Goal: Task Accomplishment & Management: Complete application form

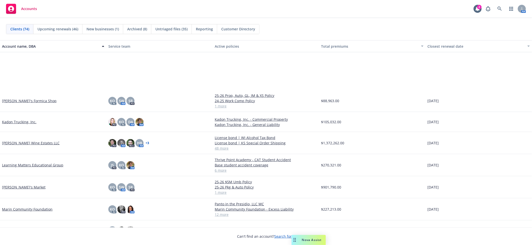
scroll to position [715, 0]
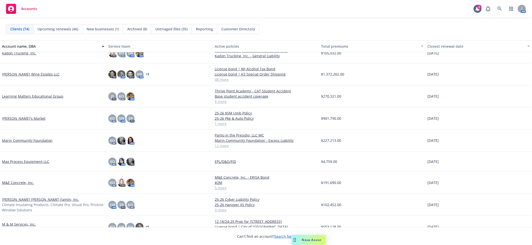
click at [18, 73] on link "Lawrence Wine Estates LLC" at bounding box center [31, 74] width 58 height 5
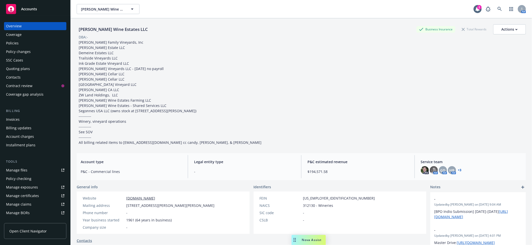
click at [26, 50] on div "Policy changes" at bounding box center [18, 52] width 25 height 8
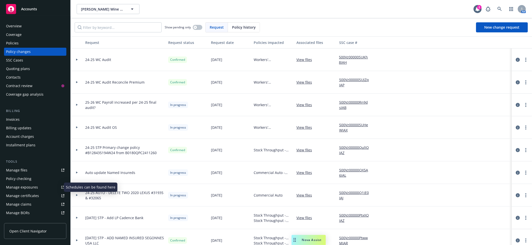
click at [27, 186] on div "Manage exposures" at bounding box center [22, 188] width 32 height 8
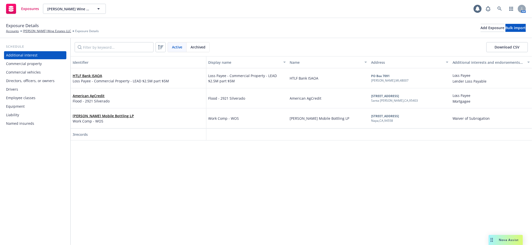
click at [15, 84] on div "Directors, officers, or owners" at bounding box center [30, 81] width 49 height 8
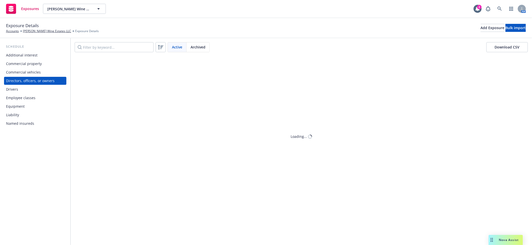
click at [16, 92] on div "Drivers" at bounding box center [12, 89] width 12 height 8
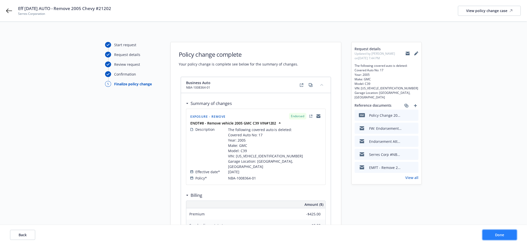
click at [491, 232] on button "Done" at bounding box center [500, 235] width 34 height 10
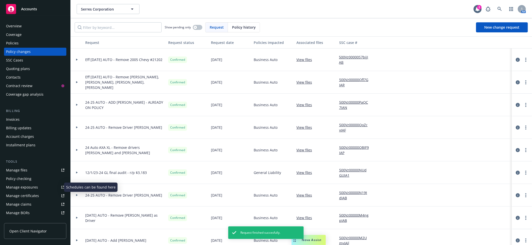
click at [30, 188] on div "Manage exposures" at bounding box center [22, 188] width 32 height 8
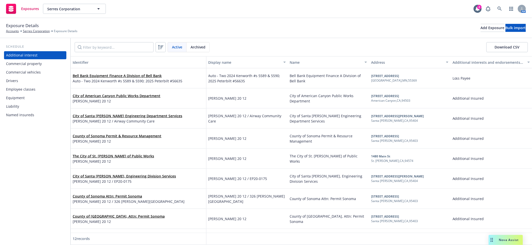
click at [27, 70] on div "Commercial vehicles" at bounding box center [23, 72] width 35 height 8
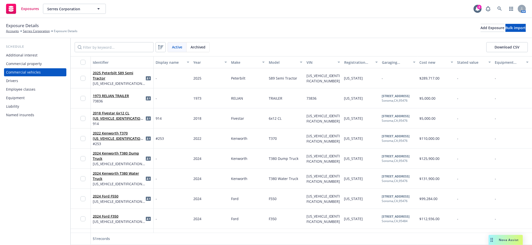
drag, startPoint x: 207, startPoint y: 46, endPoint x: 142, endPoint y: 51, distance: 65.0
click at [207, 46] on div "Archived" at bounding box center [198, 47] width 23 height 10
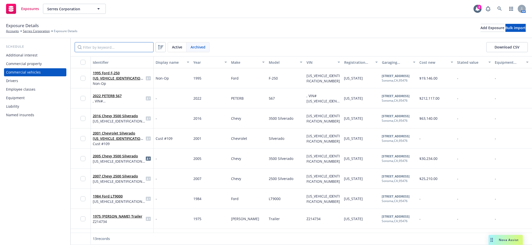
click at [127, 48] on input "Filter by keyword..." at bounding box center [114, 47] width 79 height 10
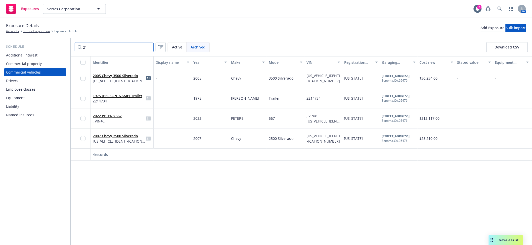
type input "21"
click at [104, 74] on link "2005 Chevy 3500 Silverado" at bounding box center [115, 75] width 45 height 5
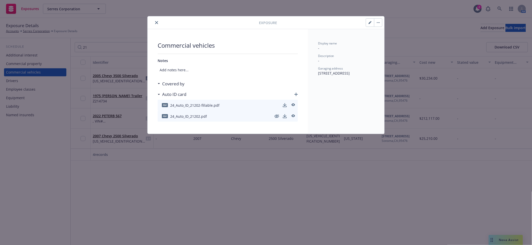
click at [157, 21] on button "close" at bounding box center [157, 23] width 6 height 6
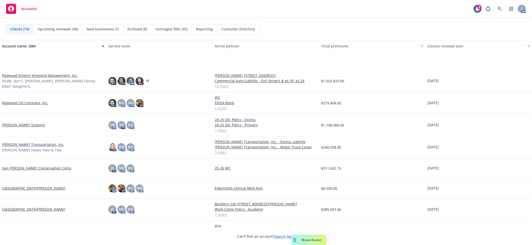
scroll to position [1162, 0]
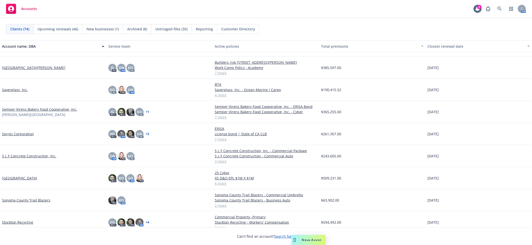
click at [21, 108] on link "Semper Virens Bakery Food Cooperative, Inc." at bounding box center [39, 109] width 75 height 5
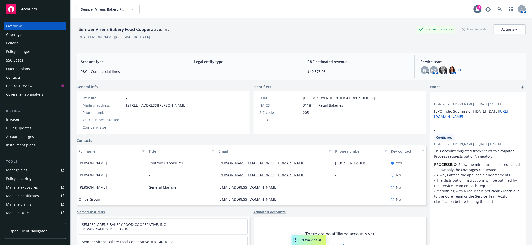
click at [25, 69] on div "Quoting plans" at bounding box center [18, 69] width 24 height 8
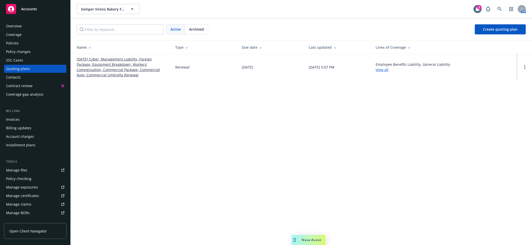
click at [110, 64] on link "[DATE] Cyber, Management Liability, Foreign Package, Equipment Breakdown, Worke…" at bounding box center [122, 67] width 91 height 21
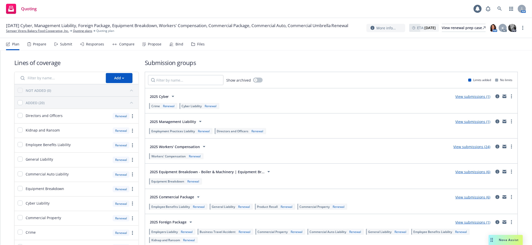
click at [65, 42] on div "Submit" at bounding box center [66, 44] width 12 height 4
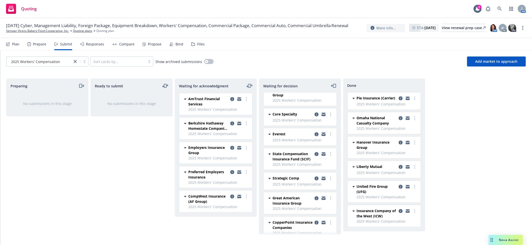
scroll to position [151, 0]
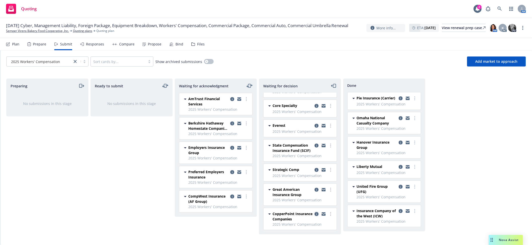
click at [315, 214] on icon "copy logging email" at bounding box center [317, 214] width 4 height 4
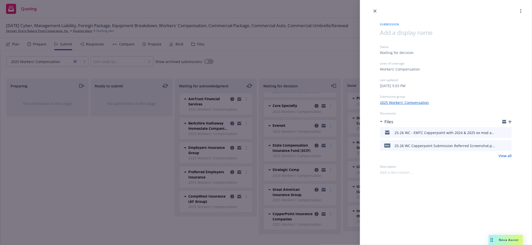
click at [511, 124] on icon "button" at bounding box center [510, 122] width 4 height 4
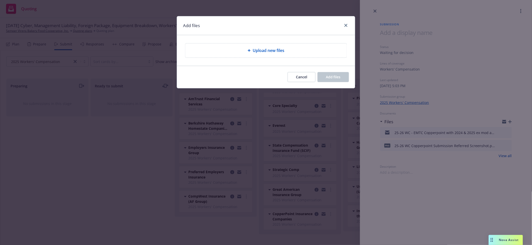
click at [254, 51] on span "Upload new files" at bounding box center [269, 51] width 32 height 6
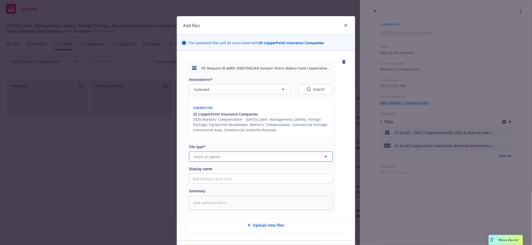
click at [257, 157] on button "Select an option" at bounding box center [261, 157] width 144 height 10
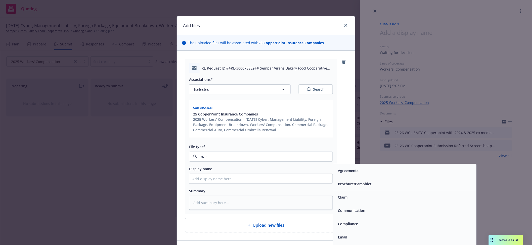
type input "mark"
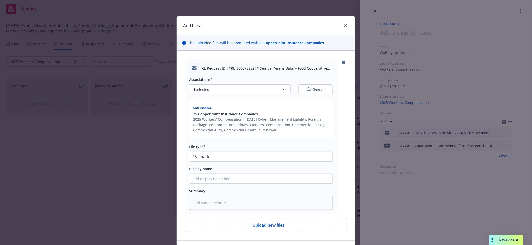
type textarea "x"
type input "2"
type textarea "x"
type input "25"
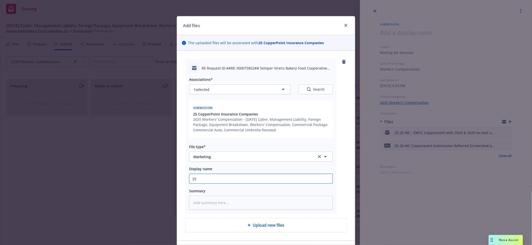
type textarea "x"
type input "25-"
type textarea "x"
type input "25-2"
type textarea "x"
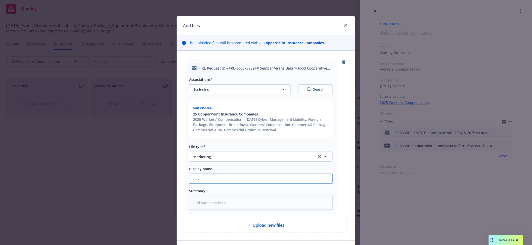
type input "25-26"
type textarea "x"
type input "25-26"
type textarea "x"
type input "25-26 W"
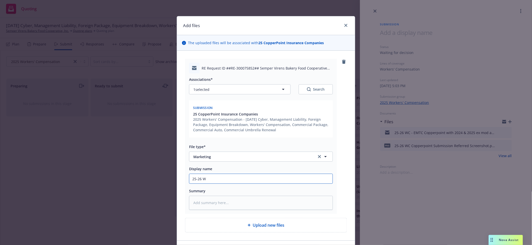
type textarea "x"
type input "25-26 WC"
type textarea "x"
type input "25-26 WC"
type textarea "x"
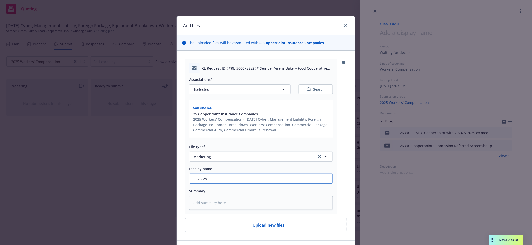
type input "25-26 WC -"
type textarea "x"
type input "25-26 WC -"
type textarea "x"
type input "25-26 WC - E"
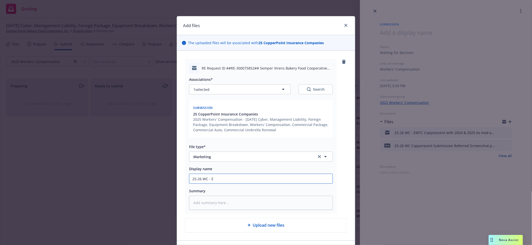
type textarea "x"
type input "25-26 WC - EM"
type textarea "x"
type input "25-26 WC - EMF"
type textarea "x"
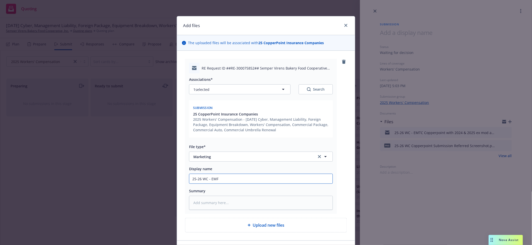
type input "25-26 WC - EMFC"
type textarea "x"
type input "25-26 WC - EMFC"
type textarea "x"
type input "25-26 WC - EMFC C"
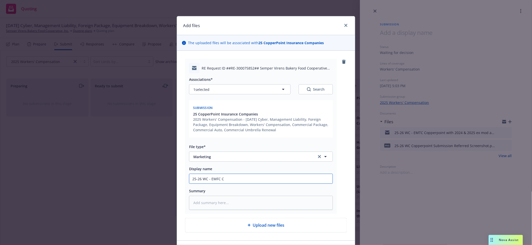
type textarea "x"
type input "25-26 WC - EMFC Co"
type textarea "x"
type input "25-26 WC - EMFC Cop"
type textarea "x"
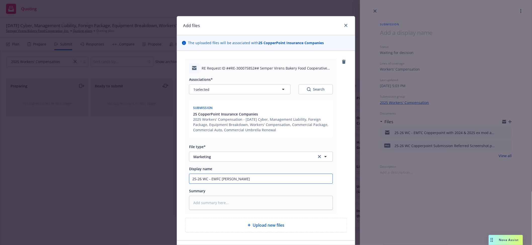
type input "25-26 WC - EMFC Coppe"
type textarea "x"
type input "25-26 WC - EMFC Copper"
type textarea "x"
type input "25-26 WC - EMFC Copperp"
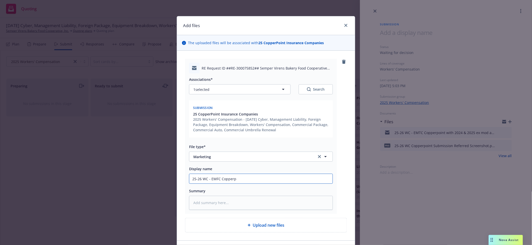
type textarea "x"
type input "25-26 WC - EMFC Copperpo"
type textarea "x"
type input "25-26 WC - EMFC Copperpoi"
type textarea "x"
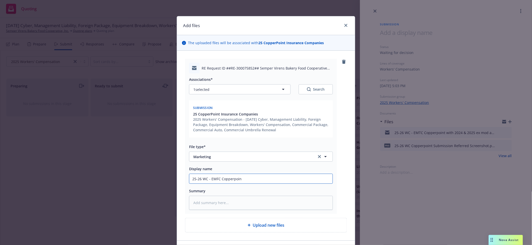
type input "25-26 WC - EMFC Copperpoint"
type textarea "x"
type input "25-26 WC - EMFC Copperpoint"
type textarea "x"
type input "25-26 WC - EMFC Copperpoint"
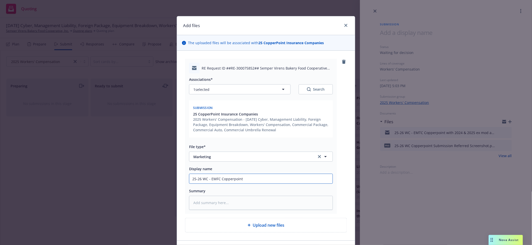
type textarea "x"
type input "25-26 WC - EMFC Copperpoin"
type textarea "x"
type input "25-26 WC - EMFC Copperpoi"
type textarea "x"
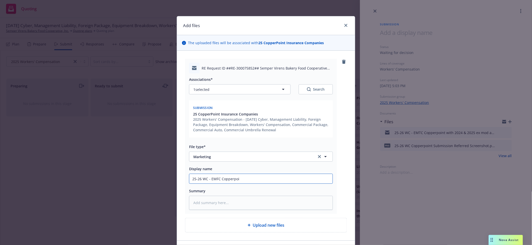
type input "25-26 WC - EMFC Copperpo"
type textarea "x"
type input "25-26 WC - EMFC Copperp"
type textarea "x"
type input "25-26 WC - EMFC Copper"
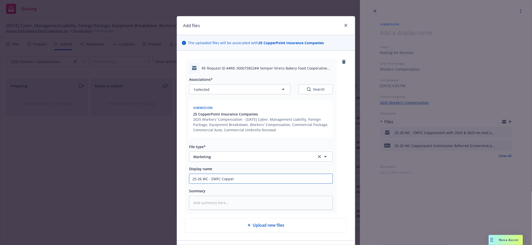
type textarea "x"
type input "25-26 WC - EMFC Coppe"
type textarea "x"
type input "25-26 WC - EMFC Copp"
type textarea "x"
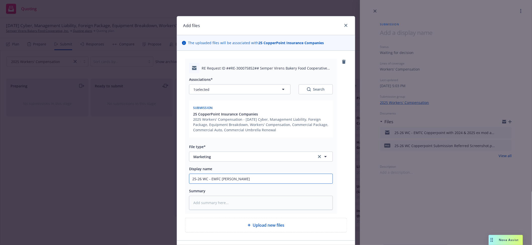
type input "25-26 WC - EMFC Cop"
type textarea "x"
type input "25-26 WC - EMFC Co"
type textarea "x"
type input "25-26 WC - EMFC C"
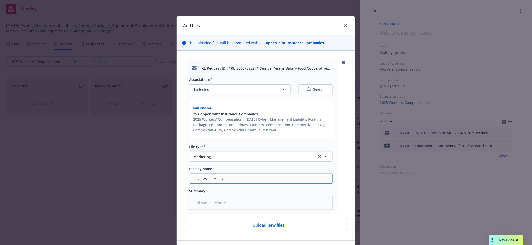
type textarea "x"
type input "25-26 WC - EMFC"
type textarea "x"
type input "25-26 WC - EMFC"
type textarea "x"
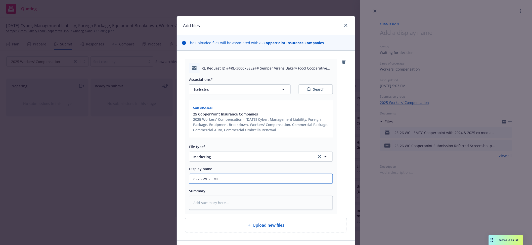
type input "25-26 WC - EMF"
type textarea "x"
type input "25-26 WC - EM"
type textarea "x"
type input "25-26 WC - E"
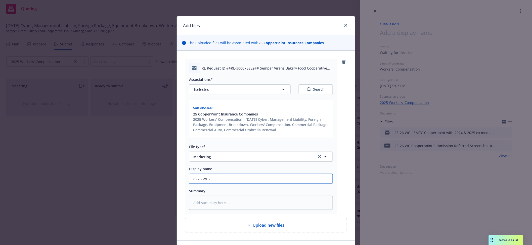
type textarea "x"
type input "25-26 WC - EM"
type textarea "x"
type input "25-26 WC - EMT"
type textarea "x"
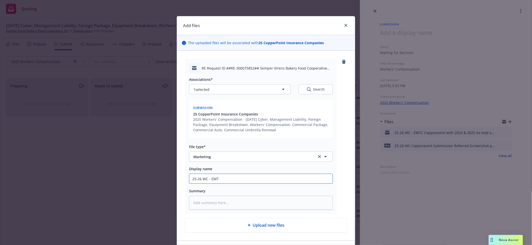
type input "25-26 WC - EMTC"
type textarea "x"
type input "25-26 WC - EMTC"
type textarea "x"
type input "25-26 WC - EMTC C"
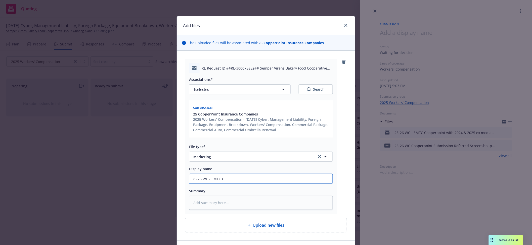
type textarea "x"
type input "25-26 WC - EMTC Co"
type textarea "x"
type input "25-26 WC - EMTC Copperpoint with 2024 & 2025 ex mod and loss runs"
type textarea "x"
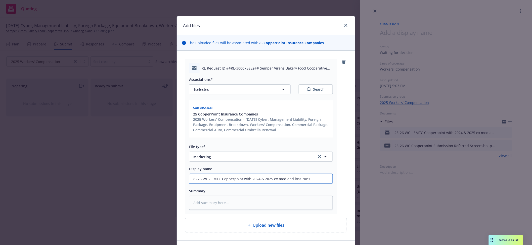
type input "25-26 WC - EMTC Copperpoint with loss runs"
type textarea "x"
type input "25-26 WC - EMTC Copperpoint with loss runs"
type textarea "x"
type input "25-26 WC - EMTC Copperpoint withloss runs"
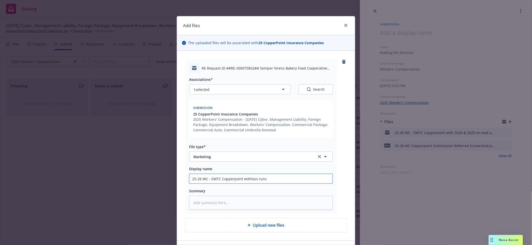
type textarea "x"
type input "25-26 WC - EMTC Copperpoint witloss runs"
type textarea "x"
type input "25-26 WC - EMTC Copperpoint wiloss runs"
type textarea "x"
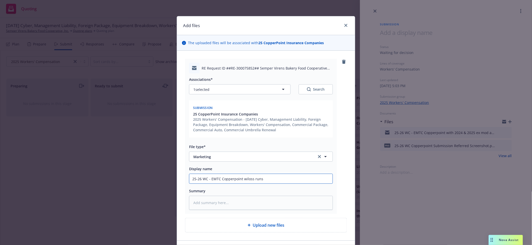
type input "25-26 WC - EMTC Copperpoint wloss runs"
type textarea "x"
type input "25-26 WC - EMTC Copperpoint loss runs"
type textarea "x"
type input "25-26 WC - EMTC Copperpoint rloss runs"
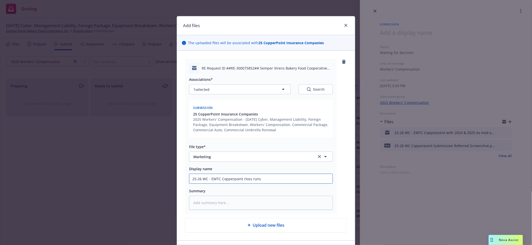
type textarea "x"
type input "25-26 WC - EMTC Copperpoint reloss runs"
type textarea "x"
type input "25-26 WC - EMTC Copperpoint re: loss runs"
type textarea "x"
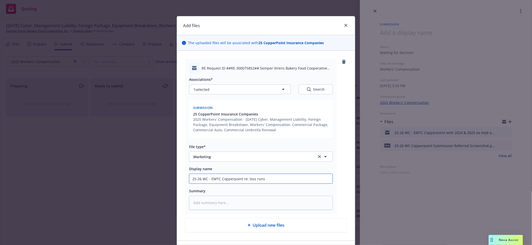
type input "25-26 WC - EMTC Copperpoint re: loss runs"
type textarea "x"
type input "25-26 WC - EMTC Copperpoint re: loss runs i"
type textarea "x"
type input "25-26 WC - EMTC Copperpoint re: loss runs in"
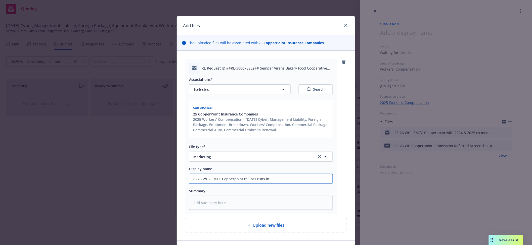
type textarea "x"
type input "25-26 WC - EMTC Copperpoint re: loss runs inc"
type textarea "x"
type input "25-26 WC - EMTC Copperpoint re: loss runs incl"
type textarea "x"
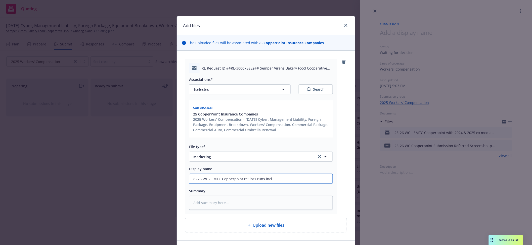
type input "25-26 WC - EMTC Copperpoint re: loss runs inclu"
type textarea "x"
type input "25-26 WC - EMTC Copperpoint re: loss runs includ"
type textarea "x"
type input "25-26 WC - EMTC Copperpoint re: loss runs include"
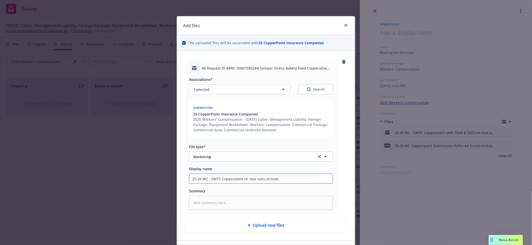
type textarea "x"
type input "25-26 WC - EMTC Copperpoint re: loss runs include"
type textarea "x"
type input "25-26 WC - EMTC Copperpoint re: loss runs include c"
type textarea "x"
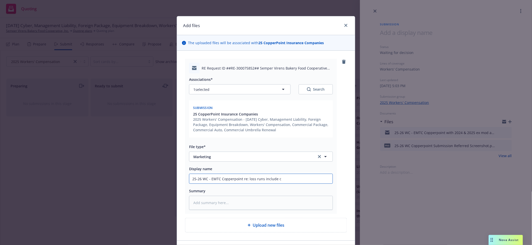
type input "25-26 WC - EMTC Copperpoint re: loss runs include cu"
type textarea "x"
type input "25-26 WC - EMTC Copperpoint re: loss runs include cur"
type textarea "x"
type input "25-26 WC - EMTC Copperpoint re: loss runs include curr"
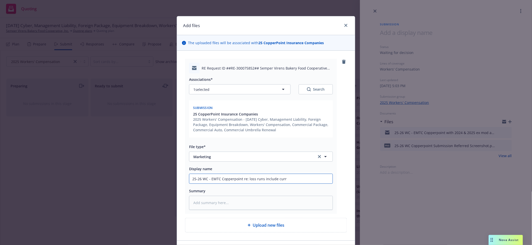
type textarea "x"
type input "25-26 WC - EMTC Copperpoint re: loss runs include curren"
type textarea "x"
type input "25-26 WC - EMTC Copperpoint re: loss runs include current"
type textarea "x"
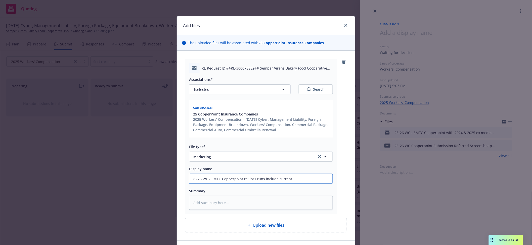
type input "25-26 WC - EMTC Copperpoint re: loss runs include current"
type textarea "x"
type input "25-26 WC - EMTC Copperpoint re: loss runs include current t"
type textarea "x"
type input "25-26 WC - EMTC Copperpoint re: loss runs include current te"
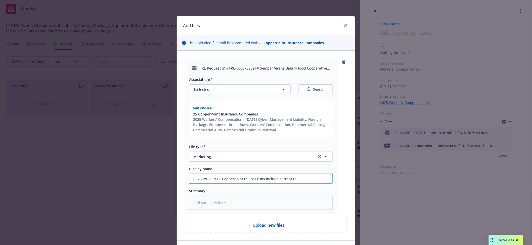
type textarea "x"
type input "25-26 WC - EMTC Copperpoint re: loss runs include current ter"
type textarea "x"
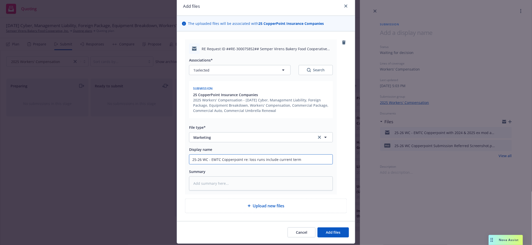
scroll to position [34, 0]
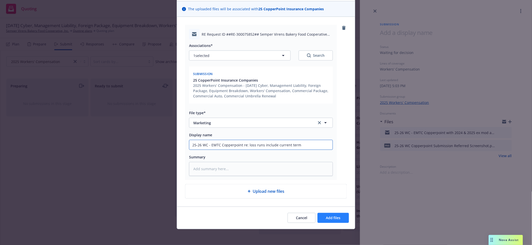
type input "25-26 WC - EMTC Copperpoint re: loss runs include current term"
click at [324, 221] on button "Add files" at bounding box center [333, 218] width 31 height 10
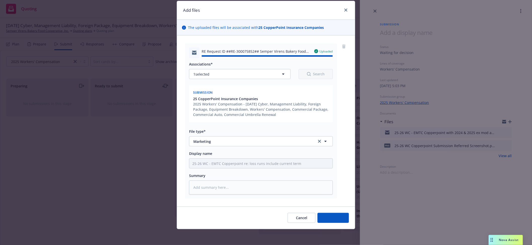
type textarea "x"
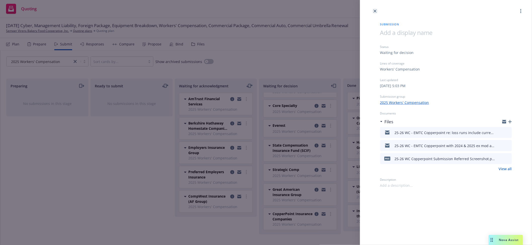
click at [375, 12] on icon "close" at bounding box center [375, 11] width 3 height 3
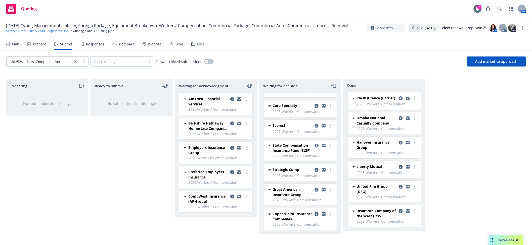
click at [37, 33] on link "Semper Virens Bakery Food Cooperative, Inc." at bounding box center [37, 31] width 63 height 5
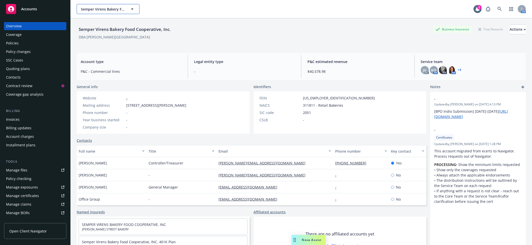
click at [105, 9] on span "Semper Virens Bakery Food Cooperative, Inc." at bounding box center [103, 9] width 44 height 5
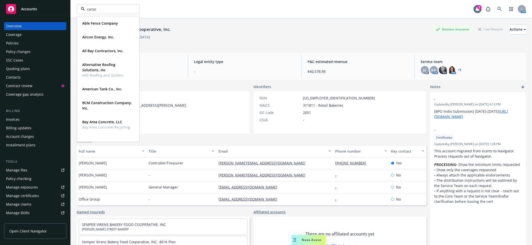
type input "carson"
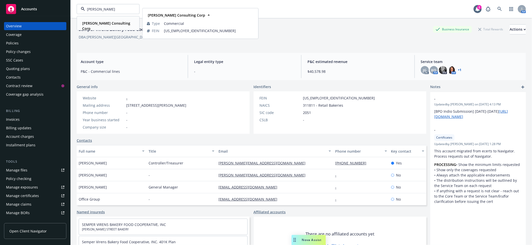
click at [114, 22] on strong "Carson Consulting Corp" at bounding box center [106, 26] width 48 height 10
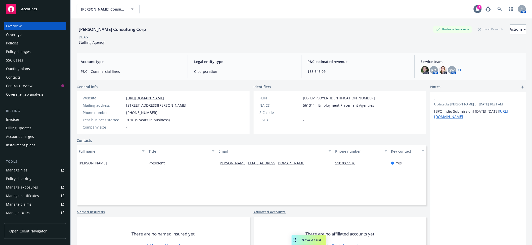
click at [21, 46] on div "Policies" at bounding box center [35, 43] width 58 height 8
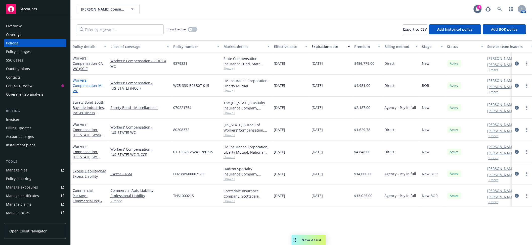
click at [86, 87] on link "Workers' Compensation - MI WC" at bounding box center [88, 85] width 30 height 15
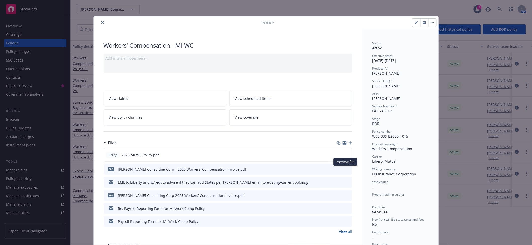
click at [345, 169] on icon "preview file" at bounding box center [347, 169] width 5 height 4
click at [102, 24] on button "close" at bounding box center [103, 23] width 6 height 6
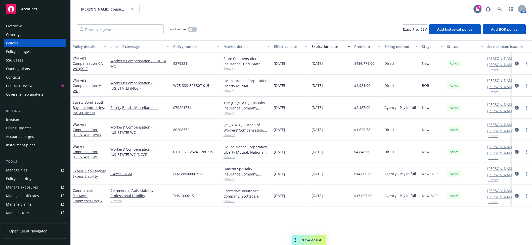
click at [33, 8] on span "Accounts" at bounding box center [29, 9] width 16 height 4
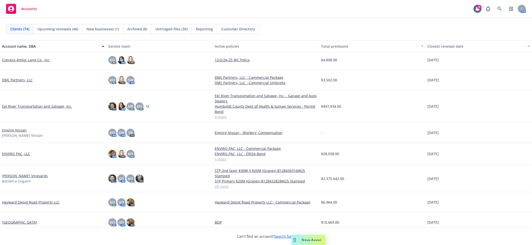
scroll to position [581, 0]
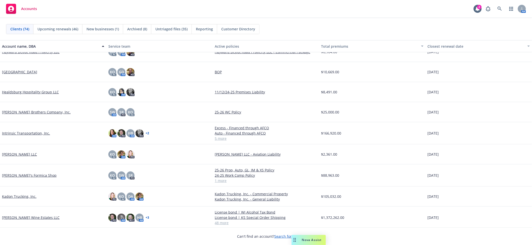
click at [15, 195] on link "Kadon Trucking, Inc." at bounding box center [19, 196] width 34 height 5
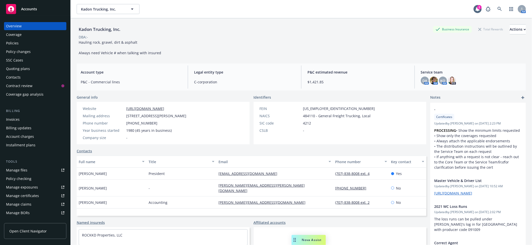
click at [24, 51] on div "Policy changes" at bounding box center [18, 52] width 25 height 8
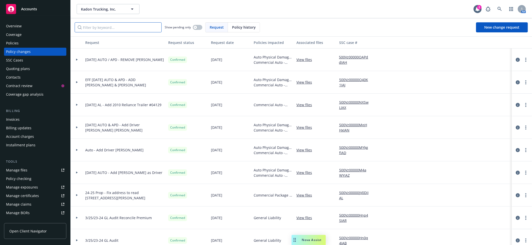
click at [108, 27] on input "Filter by keyword..." at bounding box center [118, 27] width 87 height 10
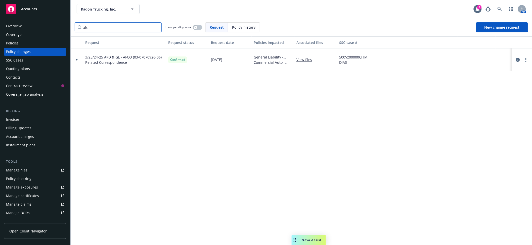
type input "afc"
click at [29, 168] on link "Manage files" at bounding box center [35, 170] width 62 height 8
click at [23, 121] on div "Invoices" at bounding box center [35, 120] width 58 height 8
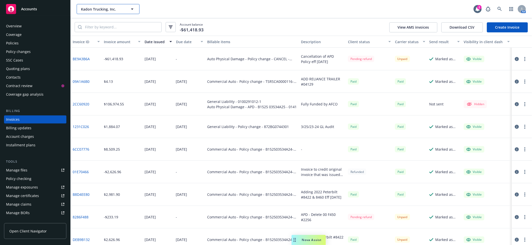
click at [107, 5] on button "Kadon Trucking, Inc." at bounding box center [108, 9] width 63 height 10
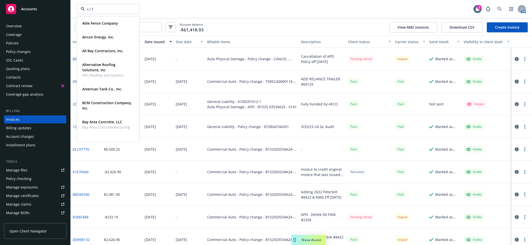
type input "s l f"
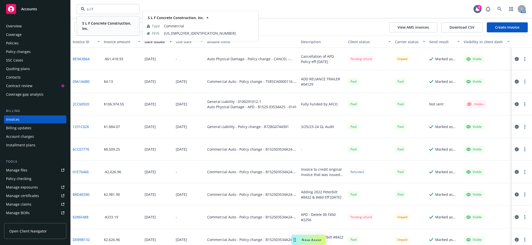
click at [114, 29] on span "S L F Concrete Construction, Inc." at bounding box center [107, 26] width 51 height 11
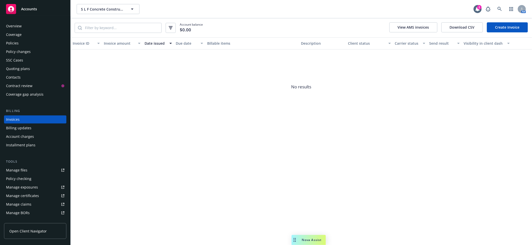
click at [23, 66] on div "Quoting plans" at bounding box center [18, 69] width 24 height 8
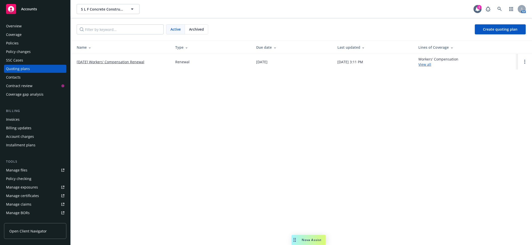
click at [117, 62] on link "10/01/25 Workers' Compensation Renewal" at bounding box center [111, 61] width 68 height 5
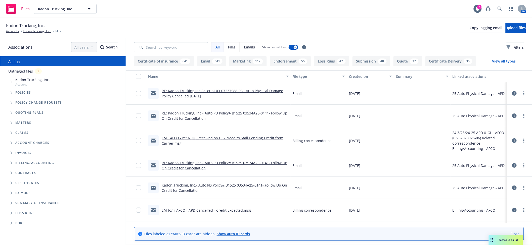
click at [11, 165] on icon "Folder Tree Example" at bounding box center [12, 163] width 2 height 3
click at [22, 184] on link "AFCO" at bounding box center [19, 182] width 9 height 5
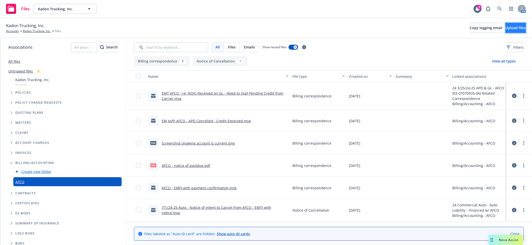
click at [506, 26] on span "Upload files" at bounding box center [516, 27] width 20 height 5
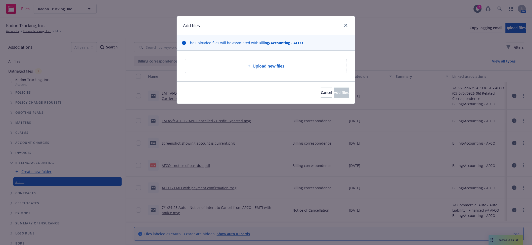
click at [280, 64] on span "Upload new files" at bounding box center [269, 66] width 32 height 6
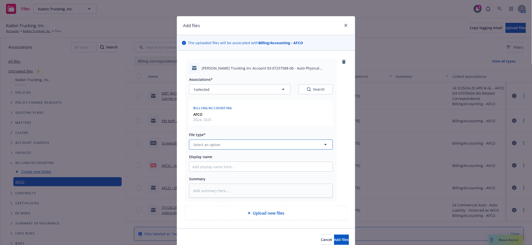
click at [210, 149] on button "Select an option" at bounding box center [261, 145] width 144 height 10
type input "bill"
click at [221, 111] on div "Billing correspondence" at bounding box center [260, 117] width 143 height 13
click at [228, 169] on input "Display name" at bounding box center [260, 167] width 143 height 10
type textarea "x"
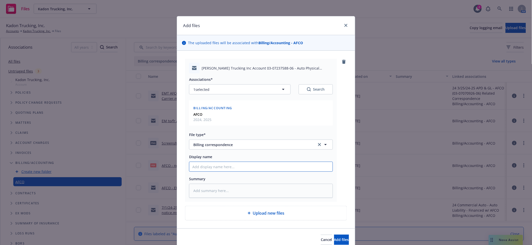
type input "E"
type textarea "x"
type input "EM"
type textarea "x"
type input "EMF"
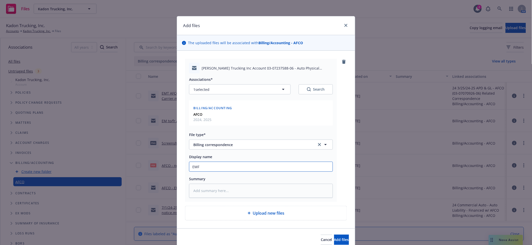
type textarea "x"
type input "EMF"
type textarea "x"
type input "EMF A"
type textarea "x"
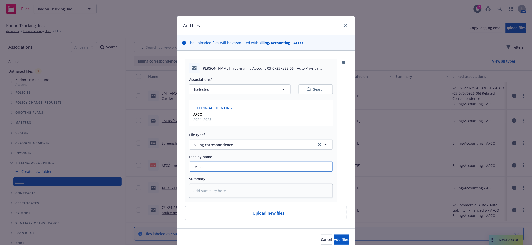
type input "EMF AF"
type textarea "x"
type input "EMF AFC"
type textarea "x"
type input "EMF AFCO"
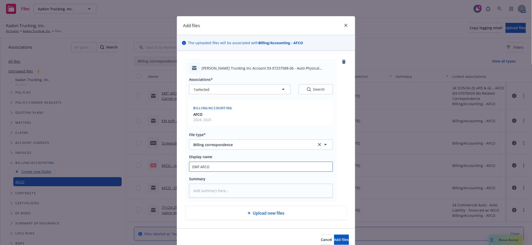
type textarea "x"
type input "EMF AFCO"
type textarea "x"
type input "EMF AFCO -"
type textarea "x"
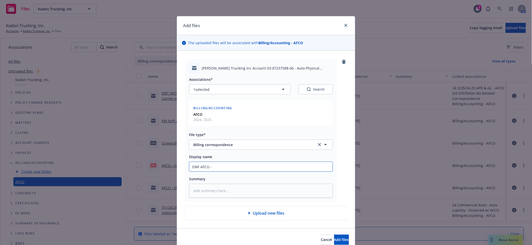
type input "EMF AFCO -"
type textarea "x"
type input "EMF AFCO - N"
type textarea "x"
type input "EMF AFCO - Ne"
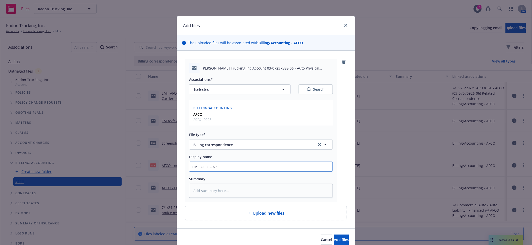
type textarea "x"
type input "EMF AFCO - Nee"
type textarea "x"
type input "EMF AFCO - Need"
type textarea "x"
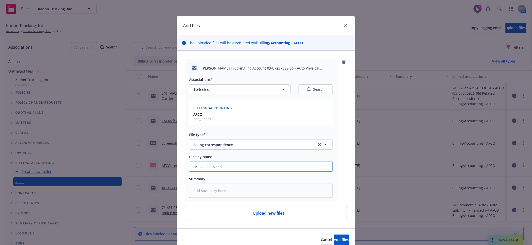
type input "EMF AFCO - Need"
type textarea "x"
type input "EMF AFCO - Need pa"
type textarea "x"
type input "EMF AFCO - Need pay"
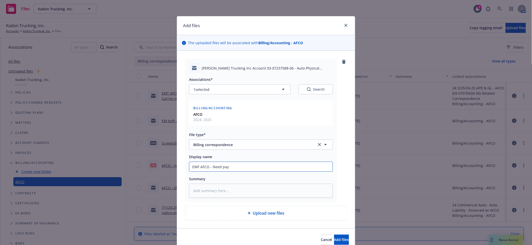
type textarea "x"
type input "EMF AFCO - Need paym"
type textarea "x"
type input "EMF AFCO - Need payme"
type textarea "x"
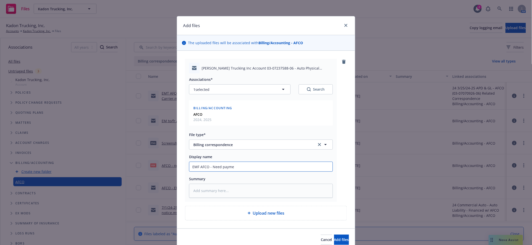
type input "EMF AFCO - Need paymen"
type textarea "x"
type input "EMF AFCO - Need payment"
type textarea "x"
type input "EMF AFCO - Need payment"
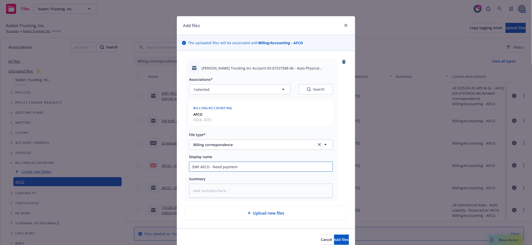
type textarea "x"
type input "EMF AFCO - Need payment t"
type textarea "x"
type input "EMF AFCO - Need payment to"
type textarea "x"
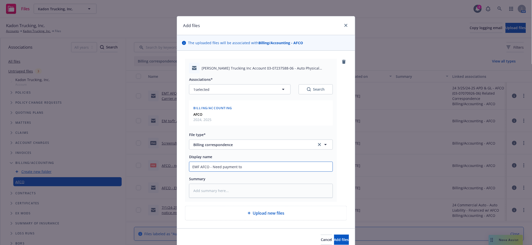
type input "EMF AFCO - Need payment to"
type textarea "x"
type input "EMF AFCO - Need payment to r"
type textarea "x"
type input "EMF AFCO - Need payment to re"
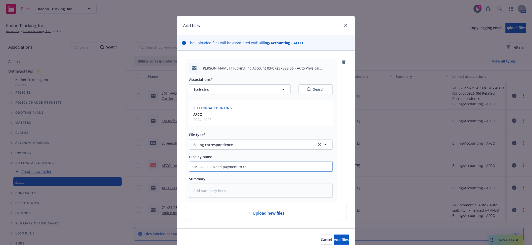
type textarea "x"
type input "EMF AFCO - Need payment to rei"
type textarea "x"
type input "EMF AFCO - Need payment to rein"
type textarea "x"
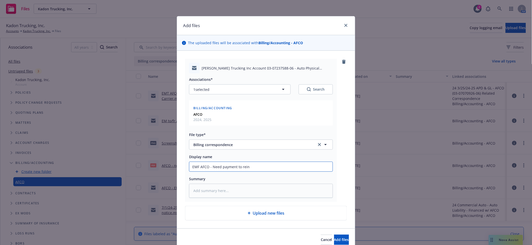
type input "EMF AFCO - Need payment to reins"
type textarea "x"
type input "EMF AFCO - Need payment to reinsta"
type textarea "x"
type input "EMF AFCO - Need payment to reinstat"
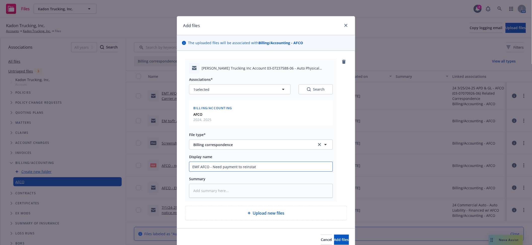
type textarea "x"
type input "EMF AFCO - Need payment to reinstate"
type textarea "x"
type input "EMF AFCO - Need payment to reinstateme"
type textarea "x"
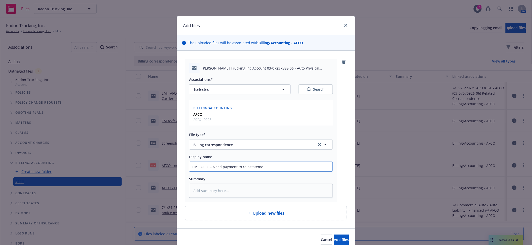
type input "EMF AFCO - Need payment to reinstatem"
type textarea "x"
type input "EMF AFCO - Need payment to reinstate"
paste textarea "Good afternoon, We would need to receive a payment form the insured to issue a …"
type textarea "x"
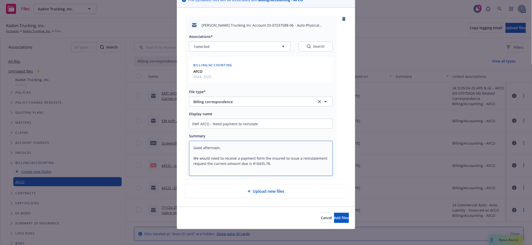
type textarea "Good afternoon, We would need to receive a payment form the insured to issue a …"
drag, startPoint x: 336, startPoint y: 213, endPoint x: 336, endPoint y: 218, distance: 4.3
click at [336, 215] on button "Add files" at bounding box center [341, 218] width 15 height 10
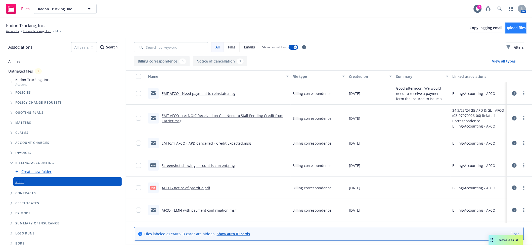
click at [506, 28] on span "Upload files" at bounding box center [516, 27] width 20 height 5
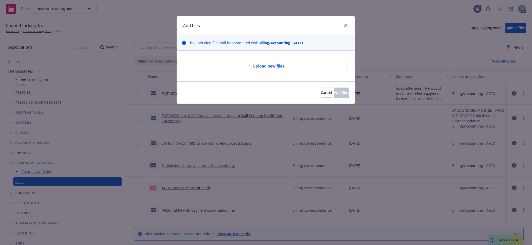
click at [260, 63] on span "Upload new files" at bounding box center [269, 66] width 32 height 6
type textarea "x"
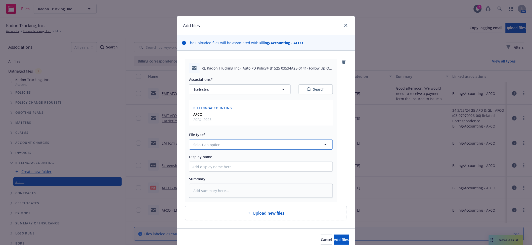
click at [241, 145] on button "Select an option" at bounding box center [261, 145] width 144 height 10
type input "billin"
type textarea "x"
type input "E"
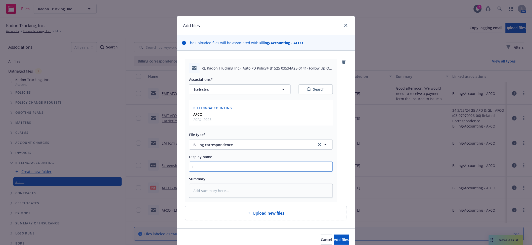
type textarea "x"
type input "EM"
type textarea "x"
type input "EMT"
type textarea "x"
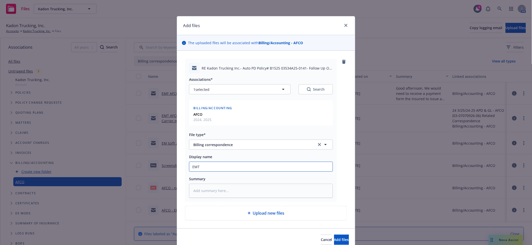
type input "EMTC"
type textarea "x"
type input "EMT"
type textarea "x"
type input "EMT"
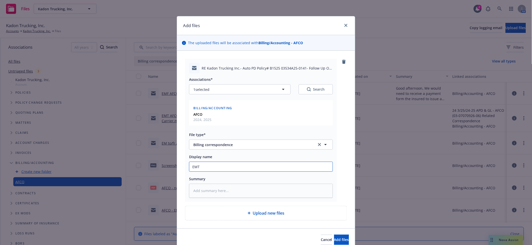
type textarea "x"
type input "EMT A"
type textarea "x"
type input "EMT AF"
type textarea "x"
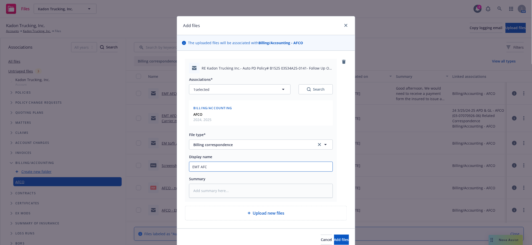
type input "EMT AFCO"
type textarea "x"
type input "EMT AFCO"
type textarea "x"
type input "EMT AFCO -"
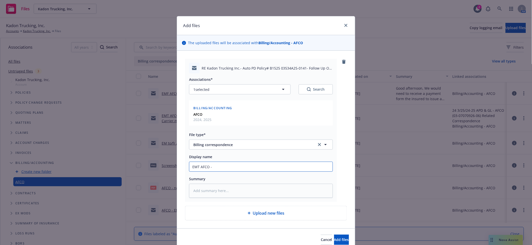
type textarea "x"
type input "EMT AFCO -"
type textarea "x"
type input "EMT AFCO - C"
type textarea "x"
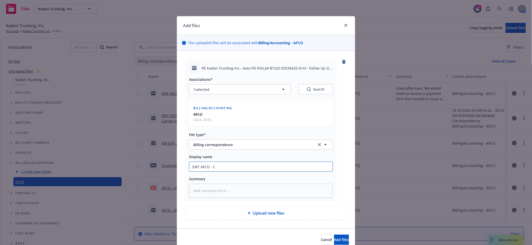
type input "EMT AFCO - Co"
type textarea "x"
type input "EMT AFCO - Con"
type textarea "x"
type input "EMT AFCO - Conf"
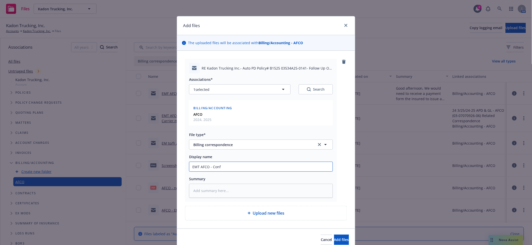
type textarea "x"
type input "EMT AFCO - Confr"
type textarea "x"
type input "EMT AFCO - Conf"
type textarea "x"
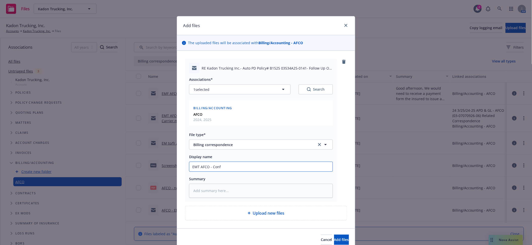
type input "EMT AFCO - Confi"
type textarea "x"
type input "EMT AFCO - Confir"
type textarea "x"
type input "EMT AFCO - Confirm"
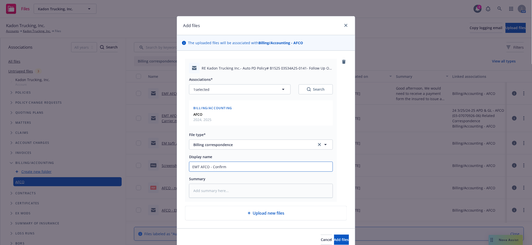
type textarea "x"
type input "EMT AFCO - Confirmi"
type textarea "x"
type input "EMT AFCO - Confirmin"
type textarea "x"
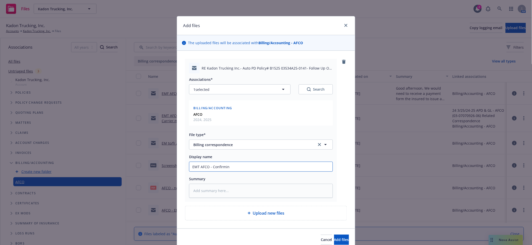
type input "EMT AFCO - Confirming"
type textarea "x"
type input "EMT AFCO - Confirming"
type textarea "x"
type input "EMT AFCO - Confirming c"
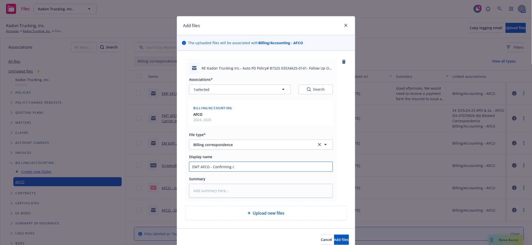
type textarea "x"
type input "EMT AFCO - Confirming cre"
type textarea "x"
type input "EMT AFCO - Confirming cred"
type textarea "x"
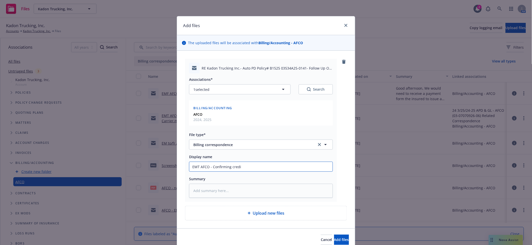
type input "EMT AFCO - Confirming credit"
type textarea "x"
type input "EMT AFCO - Confirming credit"
type textarea "x"
type input "EMT AFCO - Confirming credit i"
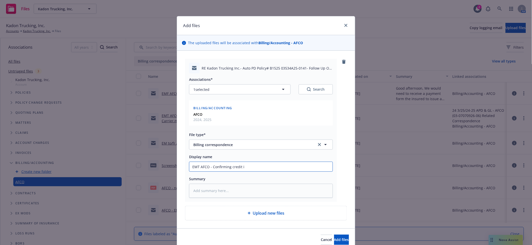
type textarea "x"
type input "EMT AFCO - Confirming credit is"
type textarea "x"
type input "EMT AFCO - Confirming credit is"
type textarea "x"
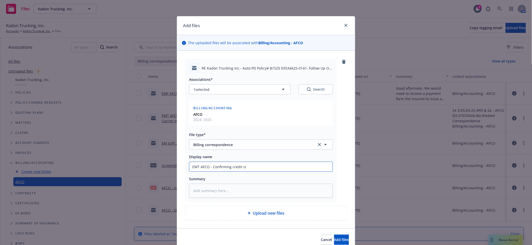
type input "EMT AFCO - Confirming credit is o"
type textarea "x"
type input "EMT AFCO - Confirming credit is on"
type textarea "x"
type input "EMT AFCO - Confirming credit is on t"
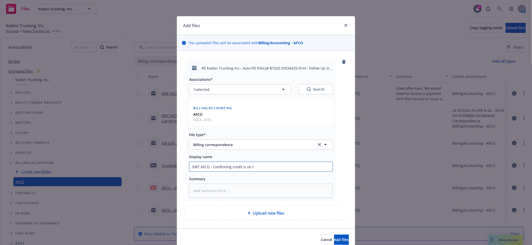
type textarea "x"
type input "EMT AFCO - Confirming credit is on th"
type textarea "x"
type input "EMT AFCO - Confirming credit is on the"
type textarea "x"
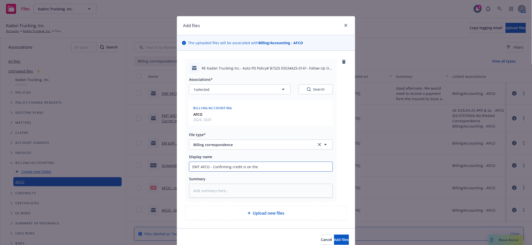
type input "EMT AFCO - Confirming credit is on the"
type textarea "x"
type input "EMT AFCO - Confirming credit is on the w"
type textarea "x"
type input "EMT AFCO - Confirming credit is on the wa"
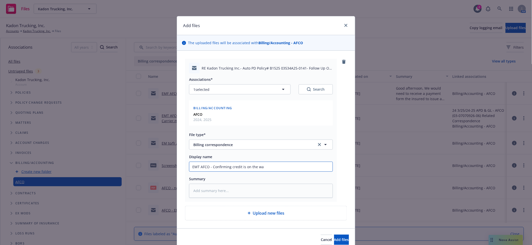
type textarea "x"
type input "EMT AFCO - Confirming credit is on the way"
click at [334, 242] on span "Add files" at bounding box center [341, 240] width 15 height 5
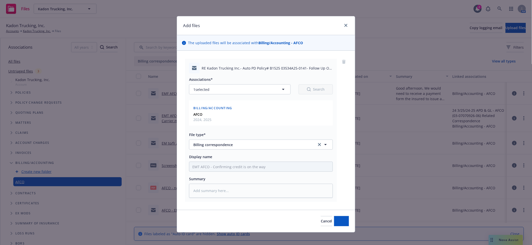
type textarea "x"
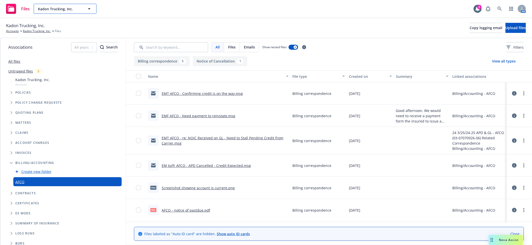
click at [56, 9] on span "Kadon Trucking, Inc." at bounding box center [60, 8] width 44 height 5
type input "westec"
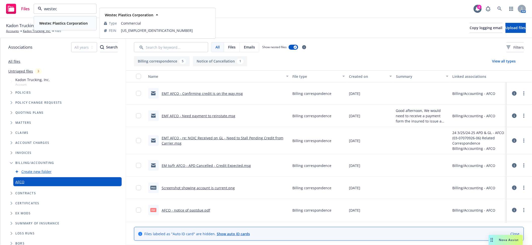
click at [59, 24] on strong "Westec Plastics Corporation" at bounding box center [63, 23] width 49 height 5
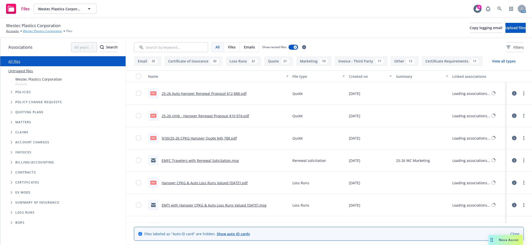
click at [41, 31] on link "Westec Plastics Corporation" at bounding box center [42, 31] width 39 height 5
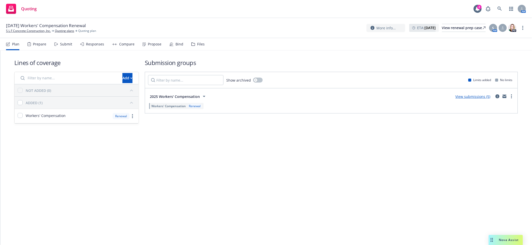
click at [66, 44] on div "Submit" at bounding box center [66, 44] width 12 height 4
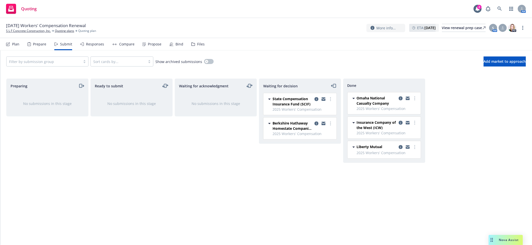
click at [90, 45] on div "Responses" at bounding box center [95, 44] width 18 height 4
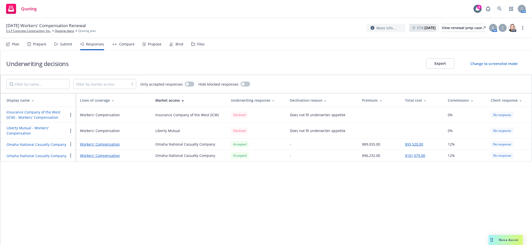
click at [452, 207] on div "Underwriting decisions Export Change to screenshot mode Filter by market access…" at bounding box center [266, 148] width 532 height 195
click at [70, 143] on circle "button" at bounding box center [70, 143] width 1 height 1
click at [225, 188] on div "Underwriting decisions Export Change to screenshot mode Filter by market access…" at bounding box center [266, 148] width 532 height 195
click at [153, 42] on div "Propose" at bounding box center [155, 44] width 14 height 4
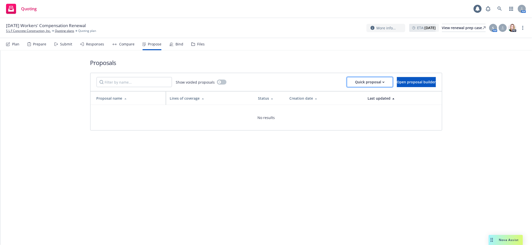
click at [364, 81] on div "Quick proposal" at bounding box center [369, 82] width 29 height 10
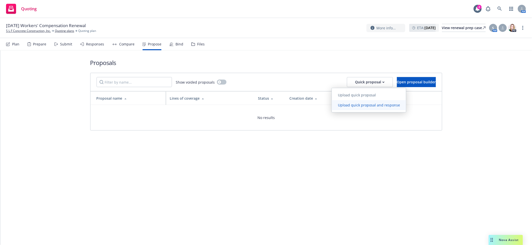
click at [362, 106] on span "Upload quick proposal and response" at bounding box center [369, 105] width 74 height 5
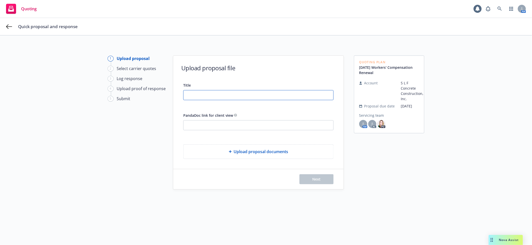
click at [205, 93] on input "Title" at bounding box center [259, 96] width 150 height 10
type input "W"
type input "WC Omaha"
click at [252, 152] on span "Upload proposal documents" at bounding box center [261, 152] width 55 height 6
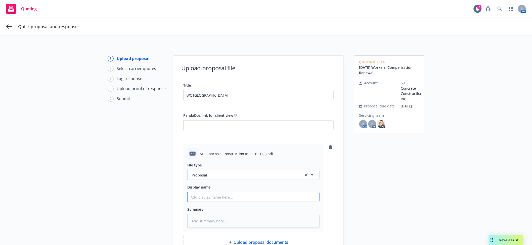
click at [214, 195] on input "Display name" at bounding box center [254, 198] width 132 height 10
type textarea "x"
type input "d"
type textarea "x"
type input "DELETE"
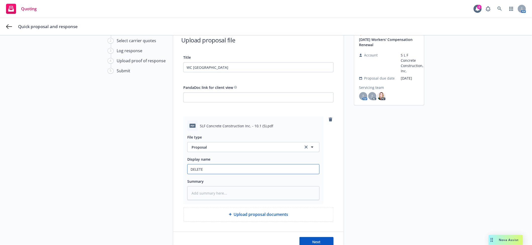
scroll to position [55, 0]
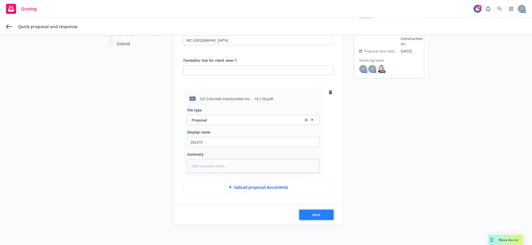
click at [316, 217] on span "Next" at bounding box center [317, 215] width 8 height 5
type textarea "x"
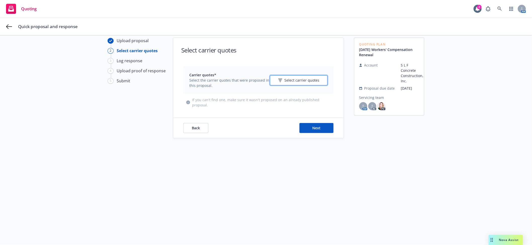
click at [280, 79] on icon "button" at bounding box center [280, 81] width 4 height 4
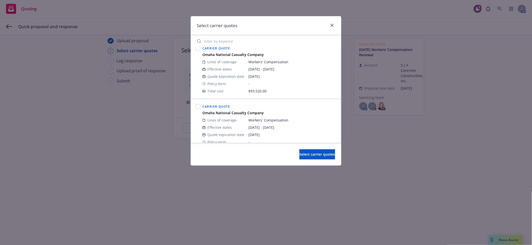
scroll to position [0, 0]
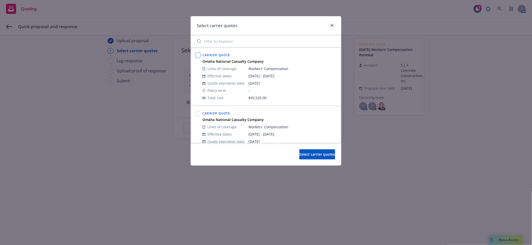
click at [197, 56] on input "checkbox" at bounding box center [197, 55] width 5 height 5
checkbox input "true"
click at [316, 153] on span "Select carrier quotes" at bounding box center [317, 154] width 36 height 5
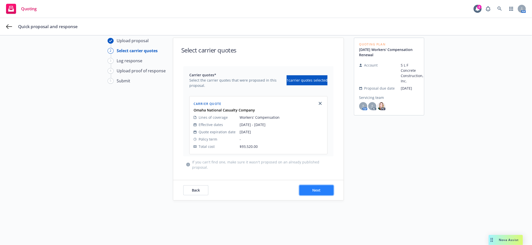
click at [323, 189] on button "Next" at bounding box center [316, 191] width 34 height 10
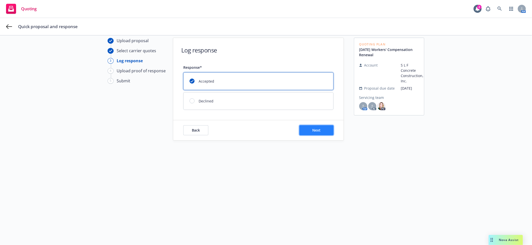
click at [314, 131] on span "Next" at bounding box center [317, 130] width 8 height 5
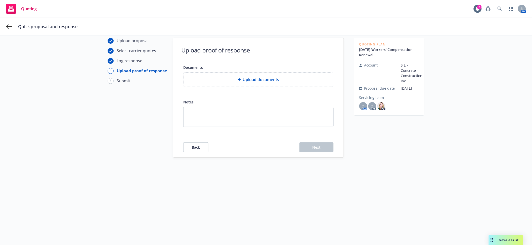
click at [267, 77] on span "Upload documents" at bounding box center [261, 80] width 36 height 6
type textarea "x"
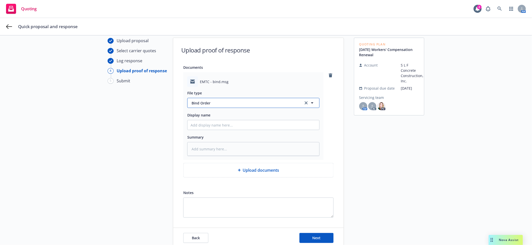
click at [209, 101] on span "Bind Order" at bounding box center [245, 103] width 106 height 5
type input "bind"
click at [203, 114] on div "Bind Order" at bounding box center [202, 116] width 22 height 7
click at [206, 126] on input "Display name" at bounding box center [254, 125] width 132 height 10
type textarea "x"
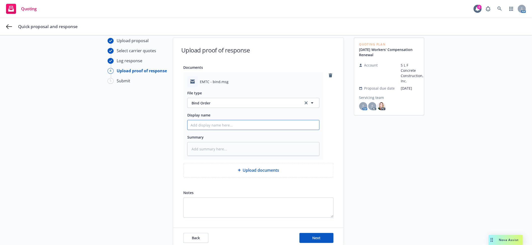
type input "2"
type textarea "x"
type input "25"
type textarea "x"
type input "25-"
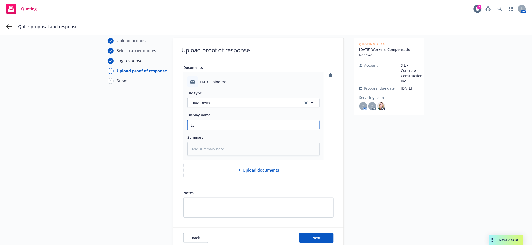
type textarea "x"
type input "25-2"
type textarea "x"
type input "25-26"
type textarea "x"
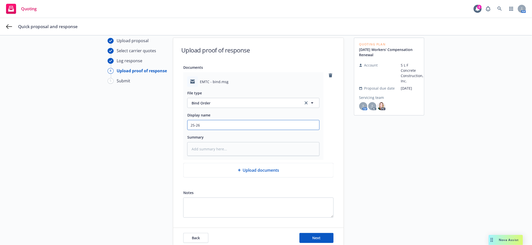
type input "25-26"
type textarea "x"
type input "25-26 W"
type textarea "x"
type input "25-26 WC"
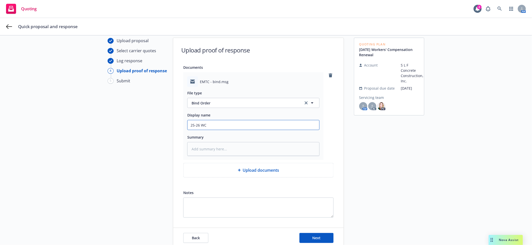
type textarea "x"
type input "25-26 WC"
type textarea "x"
type input "25-26 WC -"
type textarea "x"
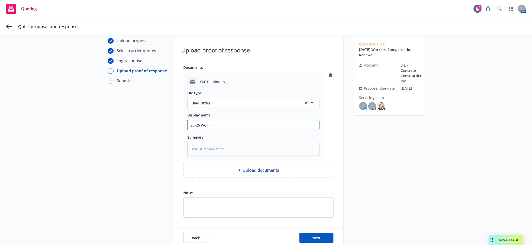
type input "25-26 WC -"
type textarea "x"
type input "25-26 WC - E"
type textarea "x"
type input "25-26 WC - EM"
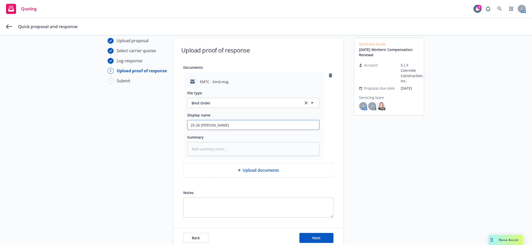
type textarea "x"
type input "25-26 WC - EMT"
type textarea "x"
type input "25-26 WC - EMTC"
type textarea "x"
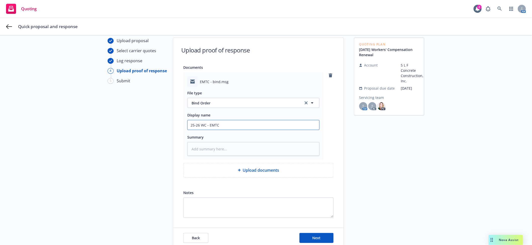
type input "25-26 WC - EMTC"
type textarea "x"
type input "25-26 WC - EMTC O"
type textarea "x"
type input "25-26 WC - EMTC Om"
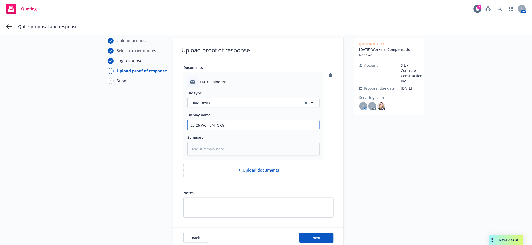
type textarea "x"
type input "25-26 WC - EMTC Omh"
type textarea "x"
type input "25-26 WC - EMTC Omha"
type textarea "x"
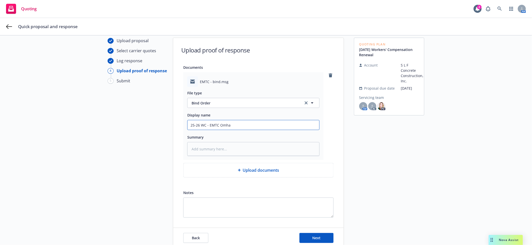
type input "25-26 WC - EMTC Omhah"
type textarea "x"
type input "25-26 WC - EMTC Omha"
type textarea "x"
type input "25-26 WC - EMTC Omh"
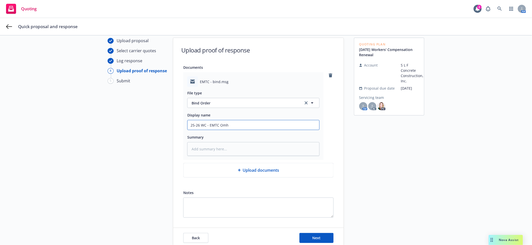
type textarea "x"
type input "25-26 WC - EMTC Om"
type textarea "x"
type input "25-26 WC - EMTC Oma"
type textarea "x"
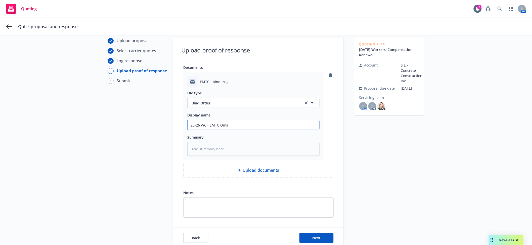
type input "25-26 WC - EMTC Omah"
type textarea "x"
type input "25-26 WC - EMTC Omaha"
type textarea "x"
type input "EMTC Omaha"
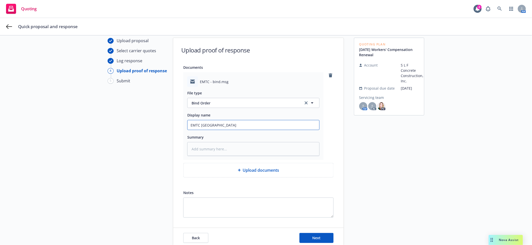
type textarea "x"
type input "EMTC Omaha"
type textarea "x"
type input "EMTC Omaha -"
type textarea "x"
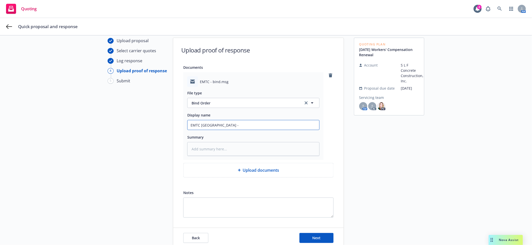
type input "EMTC Omaha -"
type textarea "x"
type input "EMTC Omaha - B"
type textarea "x"
type input "EMTC Omaha - Bi"
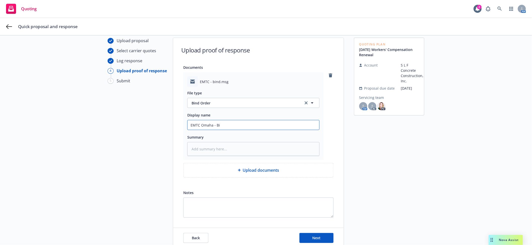
type textarea "x"
type input "EMTC Omaha - Bin"
type textarea "x"
type input "EMTC Omaha - Bind"
type textarea "x"
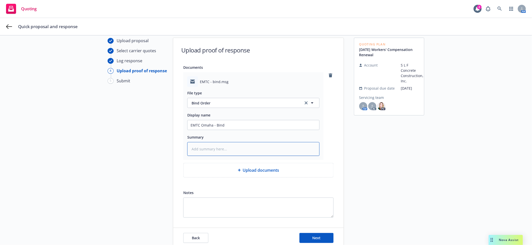
type textarea "2"
type textarea "x"
type textarea "25"
type textarea "x"
type textarea "25-"
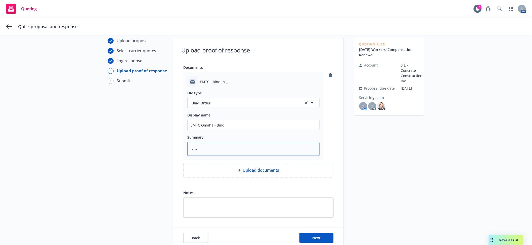
type textarea "x"
type textarea "25-2"
type textarea "x"
type textarea "25-26"
type textarea "x"
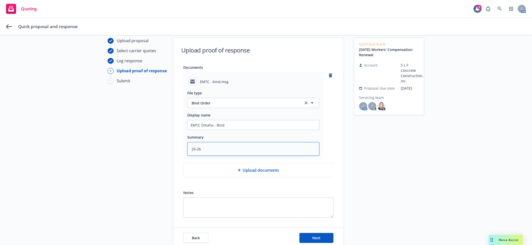
type textarea "25-26"
type textarea "x"
type textarea "25-26 W"
type textarea "x"
type textarea "25-26 WC"
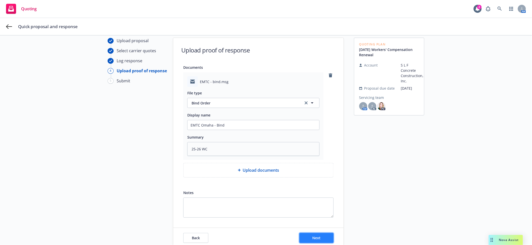
click at [325, 239] on button "Next" at bounding box center [316, 238] width 34 height 10
type textarea "x"
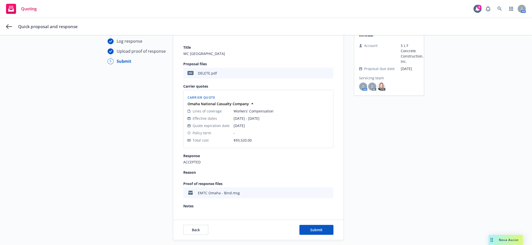
scroll to position [53, 0]
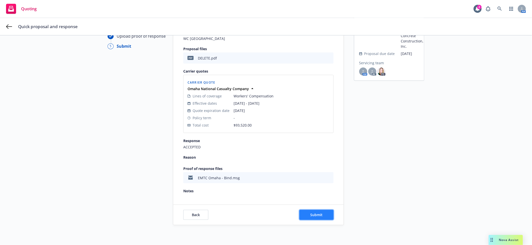
click at [321, 217] on button "Submit" at bounding box center [316, 215] width 34 height 10
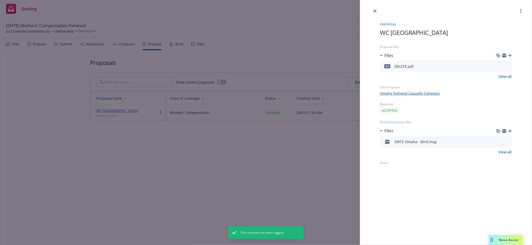
click at [312, 167] on div "Proposal WC Omaha Proposal files Files pdf DELETE.pdf View all Carrier quotes O…" at bounding box center [266, 122] width 532 height 245
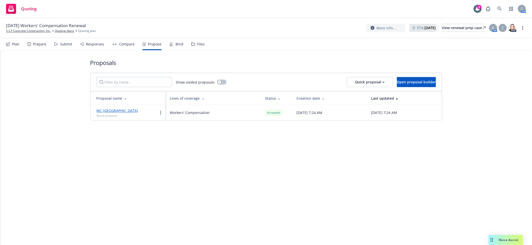
click at [185, 49] on div "Plan Prepare Submit Responses Compare Propose Bind Files" at bounding box center [105, 44] width 199 height 12
click at [176, 43] on div "Bind" at bounding box center [180, 44] width 8 height 4
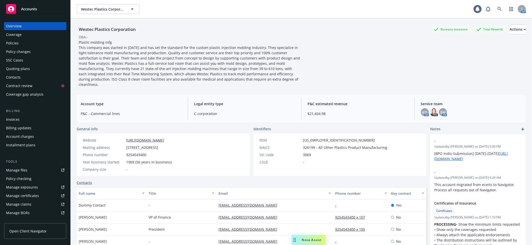
click at [19, 41] on div "Policies" at bounding box center [35, 43] width 58 height 8
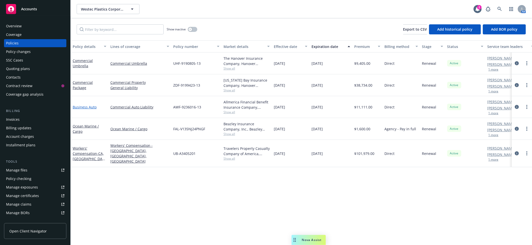
click at [86, 109] on link "Business Auto" at bounding box center [85, 107] width 24 height 5
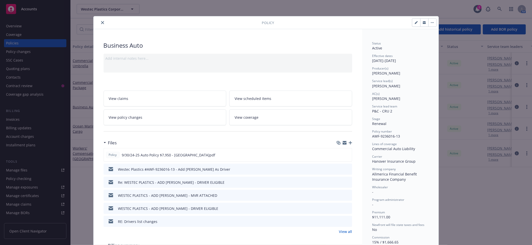
click at [349, 142] on icon "button" at bounding box center [351, 143] width 4 height 4
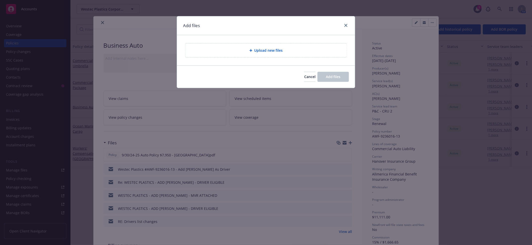
click at [266, 51] on span "Upload new files" at bounding box center [268, 50] width 28 height 5
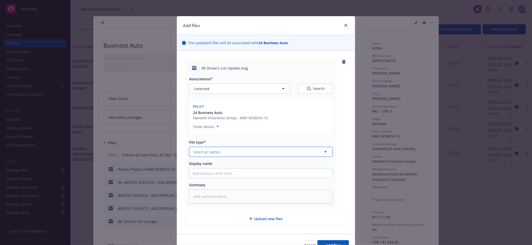
click at [242, 154] on button "Select an option" at bounding box center [261, 152] width 144 height 10
type input "d"
type input "em"
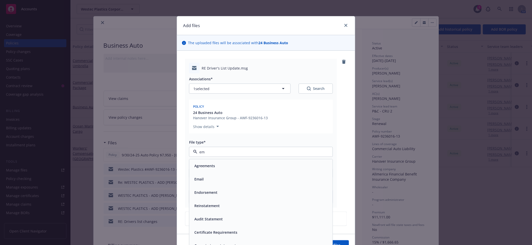
click at [208, 179] on div "Email" at bounding box center [260, 179] width 137 height 7
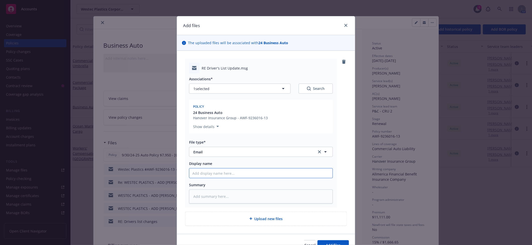
click at [207, 175] on input "Display name" at bounding box center [260, 174] width 143 height 10
type textarea "x"
type input "E"
type textarea "x"
type input "EM"
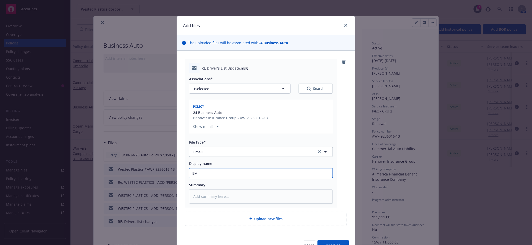
type textarea "x"
type input "EMT"
type textarea "x"
type input "EMTI"
type textarea "x"
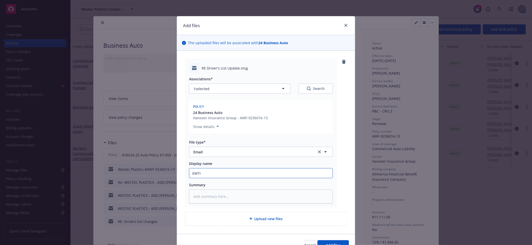
type input "EMTI"
type textarea "x"
type input "EMTI w"
type textarea "x"
type input "EMTI wi"
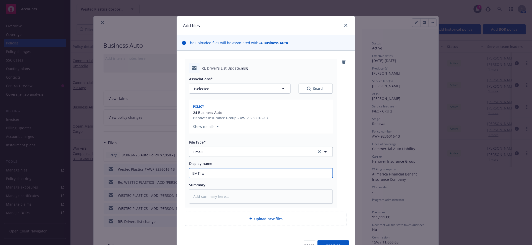
type textarea "x"
type input "EMTI wit"
type textarea "x"
type input "EMTI with"
type textarea "x"
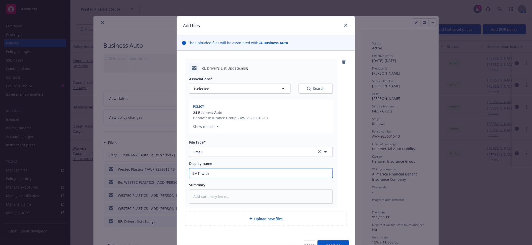
type input "EMTI with"
type textarea "x"
type input "EMTI with u"
type textarea "x"
type input "EMTI with up"
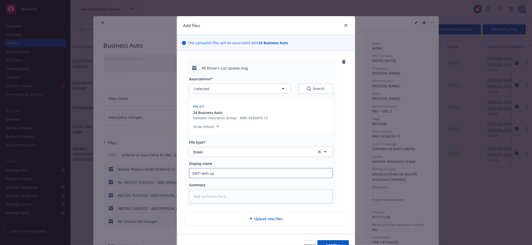
type textarea "x"
type input "EMTI with upda"
type textarea "x"
type input "EMTI with updat"
type textarea "x"
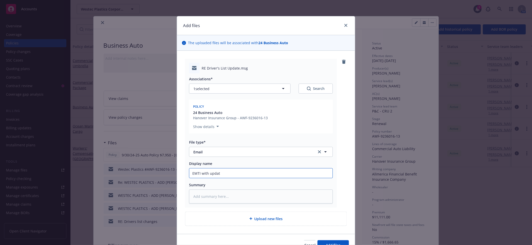
type input "EMTI with update"
type textarea "x"
type input "EMTI with updated"
type textarea "x"
type input "EMTI with updated driver's list"
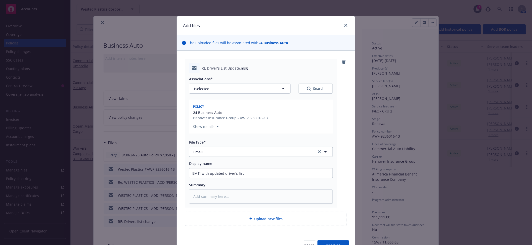
click at [268, 224] on div "Upload new files" at bounding box center [265, 219] width 161 height 14
type textarea "x"
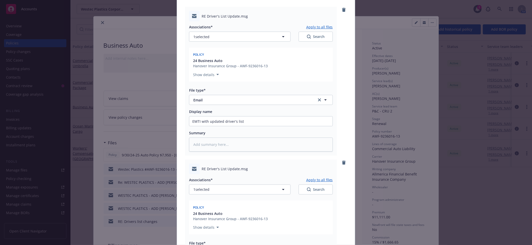
scroll to position [134, 0]
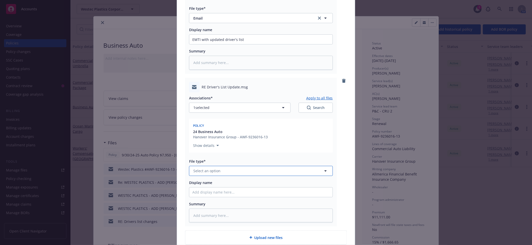
click at [231, 171] on button "Select an option" at bounding box center [261, 171] width 144 height 10
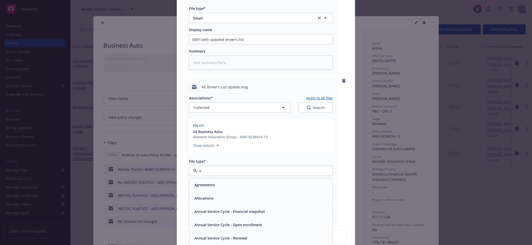
type input "em"
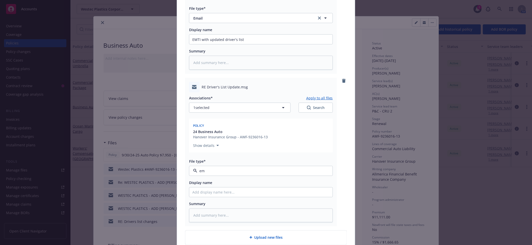
type textarea "x"
type input "E"
type textarea "x"
type input "EM"
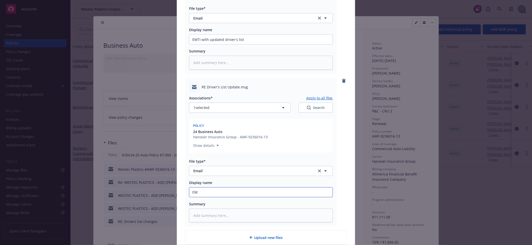
type textarea "x"
type input "EMF"
type textarea "x"
type input "EMFI"
type textarea "x"
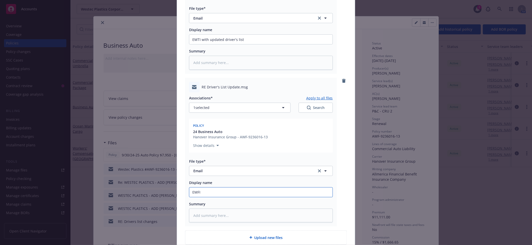
type input "EMFI -"
type textarea "x"
type input "EMFI -"
type textarea "x"
type input "EMFI - D"
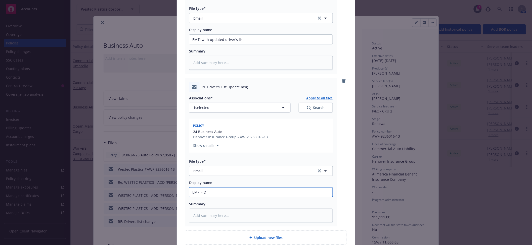
type textarea "x"
type input "EMFI - Dr"
type textarea "x"
type input "EMFI - Dri"
type textarea "x"
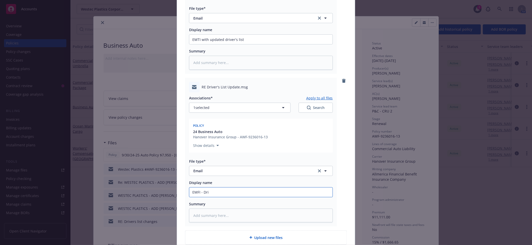
type input "EMFI - Driv"
type textarea "x"
type input "EMFI - Drive"
type textarea "x"
type input "EMFI - Driver'"
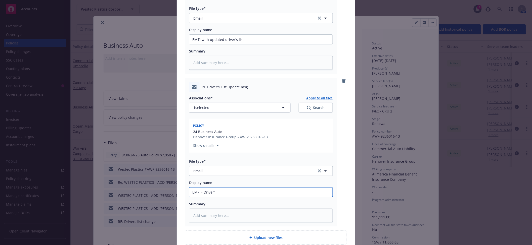
type textarea "x"
type input "EMFI - Driver'"
type textarea "x"
type input "EMFI - Driver' s"
type textarea "x"
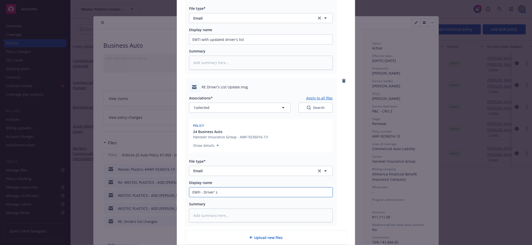
type input "EMFI - Driver'"
type textarea "x"
type input "EMFI - Driver'"
type textarea "x"
type input "EMFI - Driver's"
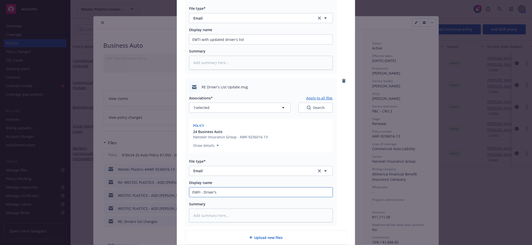
type textarea "x"
type input "EMFI - Driver's"
type textarea "x"
type input "EMFI - Driver's l"
type textarea "x"
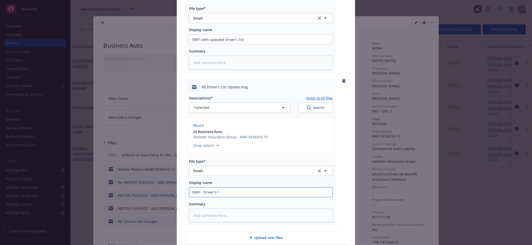
type input "EMFI - Driver's li"
type textarea "x"
type input "EMFI - Driver's list"
type textarea "x"
type input "EMFI - Driver's list"
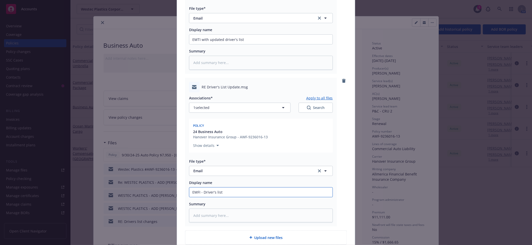
type textarea "x"
type input "EMFI - Driver's list l"
type textarea "x"
type input "EMFI - Driver's list lo"
type textarea "x"
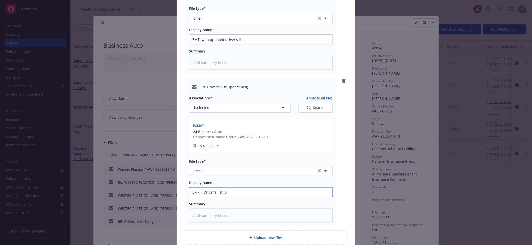
type input "EMFI - Driver's list loo"
type textarea "x"
type input "EMFI - Driver's list look"
type textarea "x"
type input "EMFI - Driver's list looks"
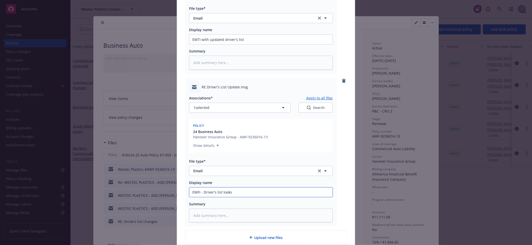
type textarea "x"
type input "EMFI - Driver's list looks"
type textarea "x"
type input "EMFI - Driver's list looks c"
type textarea "x"
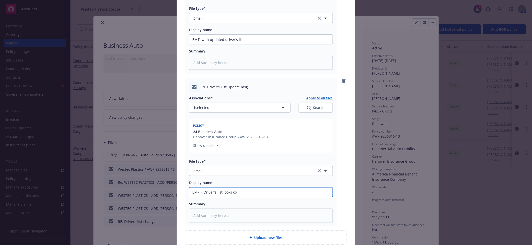
type input "EMFI - Driver's list looks cor"
type textarea "x"
type input "EMFI - Driver's list looks corr"
type textarea "x"
type input "EMFI - Driver's list looks corre"
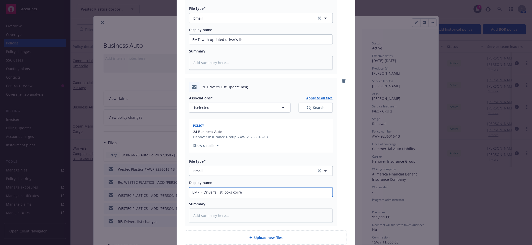
type textarea "x"
type input "EMFI - Driver's list looks correc"
type textarea "x"
type input "EMFI - Driver's list looks correct."
type textarea "x"
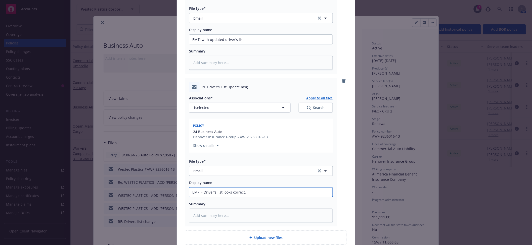
scroll to position [180, 0]
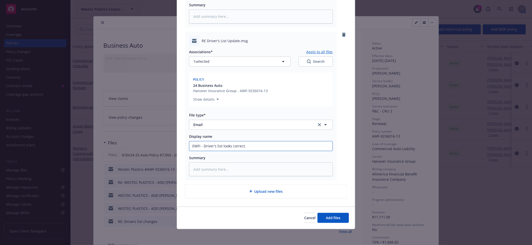
type input "EMFI - Driver's list looks correct."
click at [335, 223] on div "Cancel Add files" at bounding box center [266, 218] width 178 height 22
click at [335, 217] on span "Add files" at bounding box center [333, 218] width 15 height 5
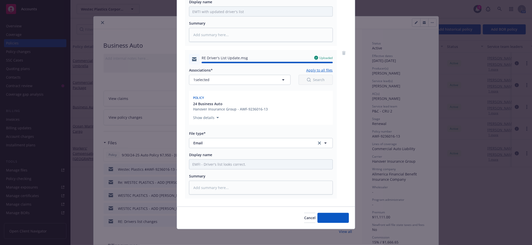
type textarea "x"
